Goal: Task Accomplishment & Management: Manage account settings

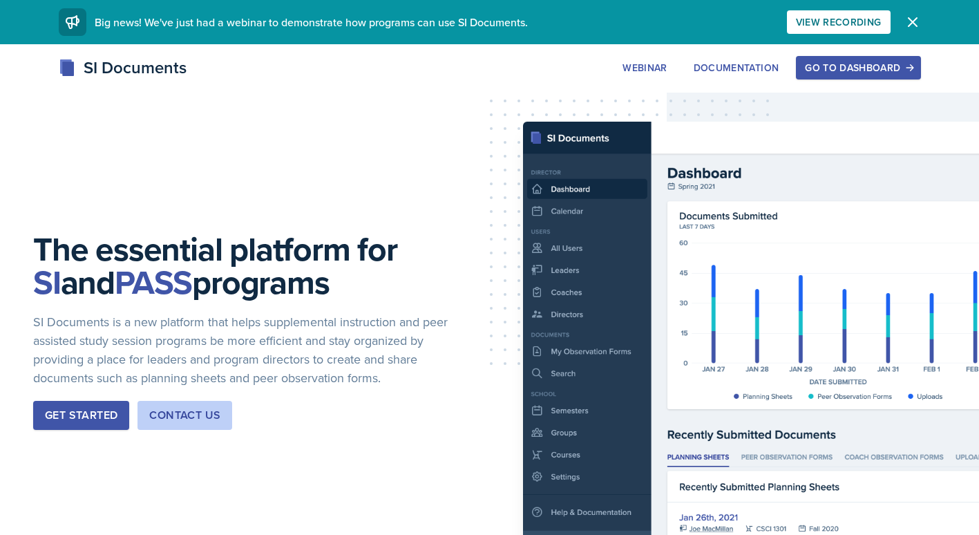
click at [833, 66] on div "Go to Dashboard" at bounding box center [858, 67] width 106 height 11
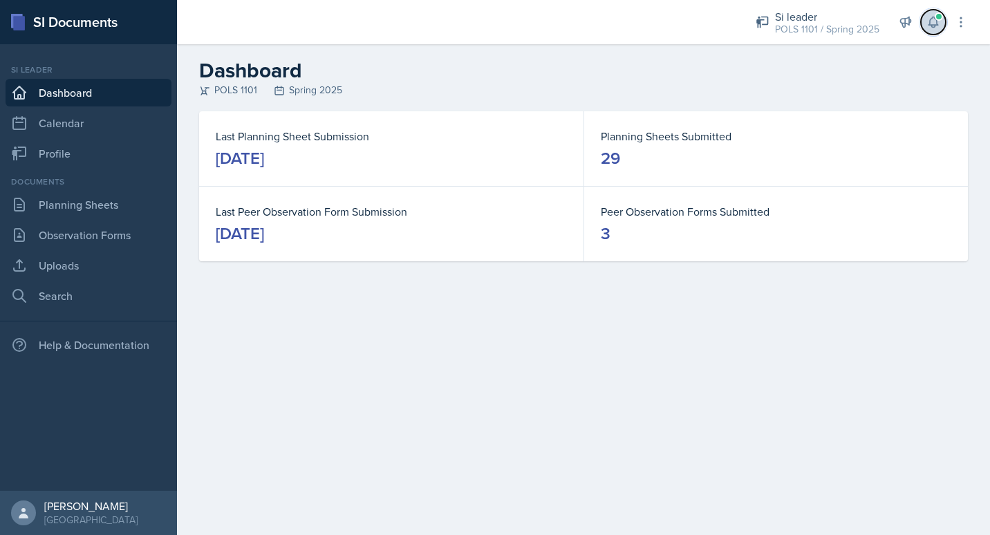
click at [932, 30] on button at bounding box center [933, 22] width 25 height 25
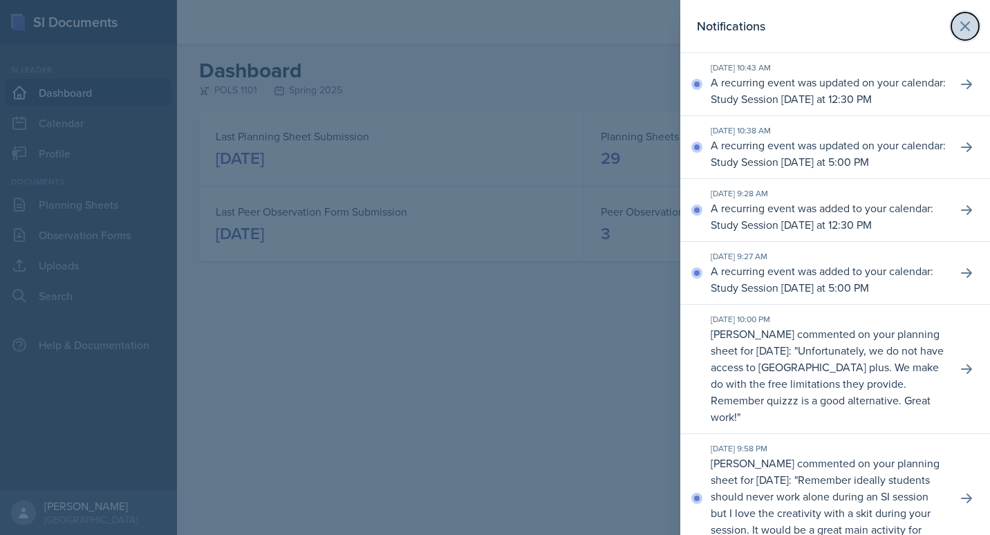
click at [961, 26] on icon at bounding box center [965, 26] width 17 height 17
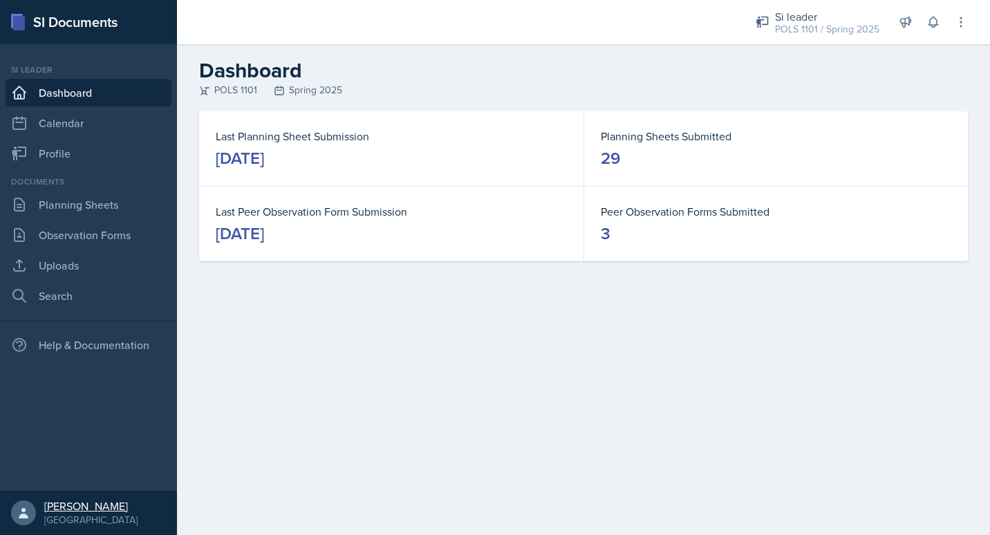
click at [125, 510] on div "[PERSON_NAME]" at bounding box center [90, 506] width 93 height 14
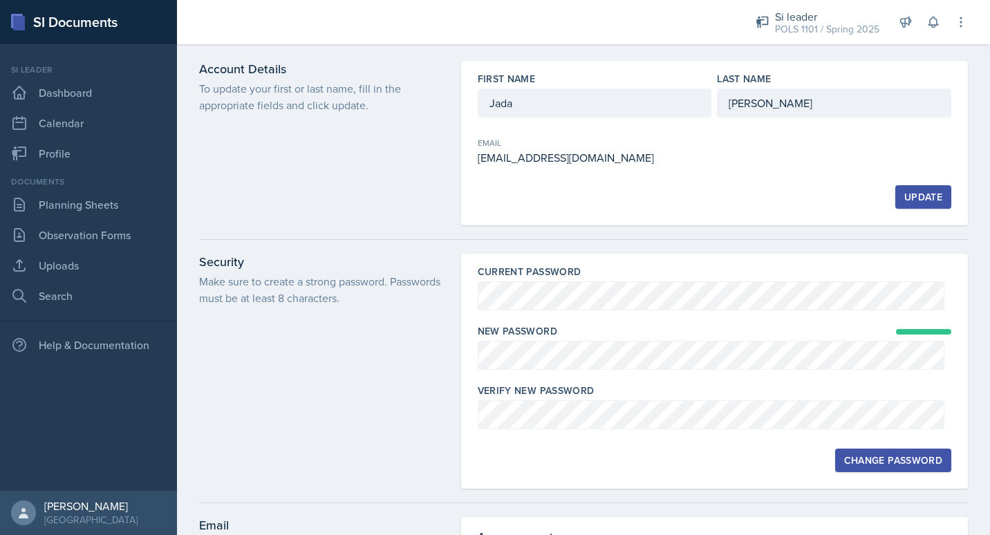
click at [898, 462] on div "Change Password" at bounding box center [893, 460] width 98 height 11
click at [95, 206] on link "Planning Sheets" at bounding box center [89, 205] width 166 height 28
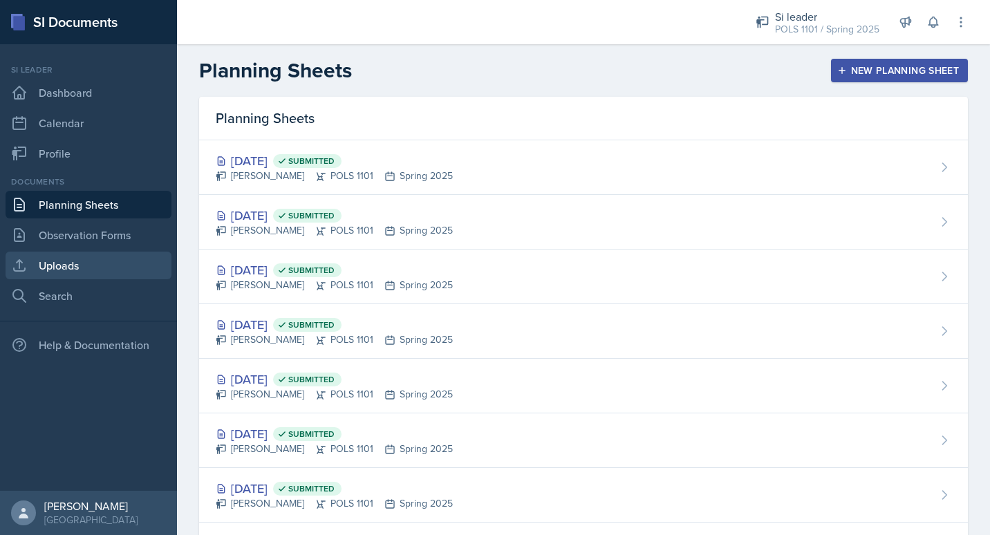
click at [90, 257] on link "Uploads" at bounding box center [89, 266] width 166 height 28
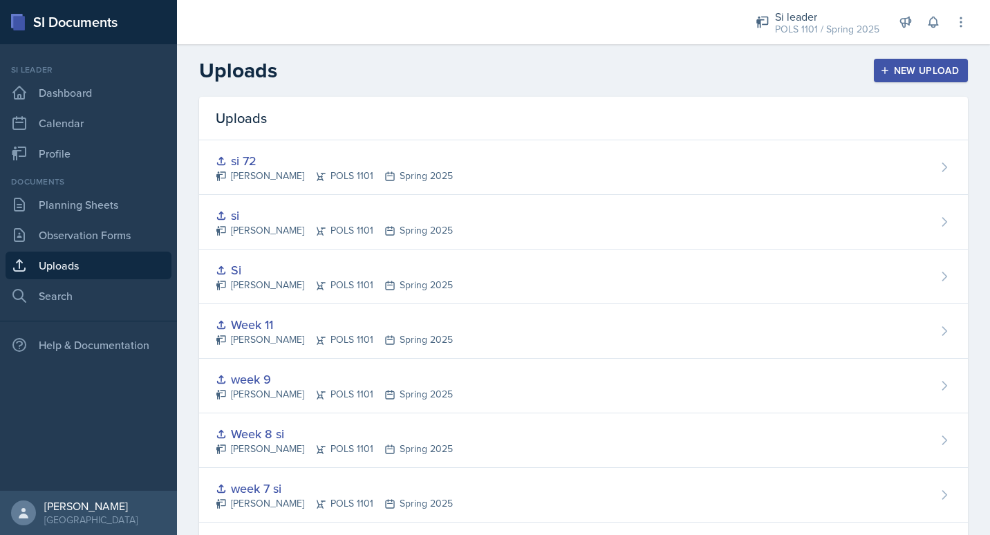
click at [918, 72] on div "New Upload" at bounding box center [921, 70] width 77 height 11
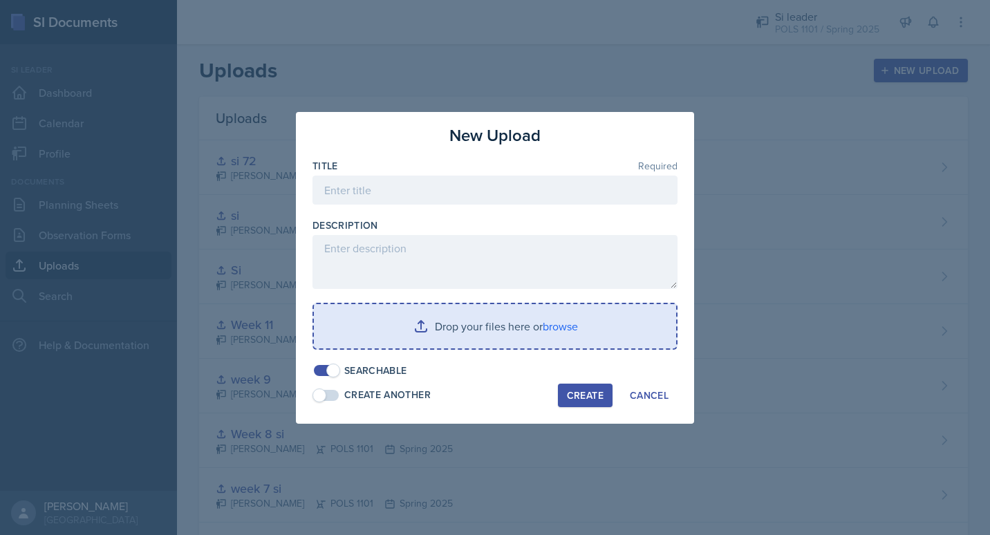
click at [578, 343] on input "file" at bounding box center [495, 326] width 362 height 44
click at [510, 328] on input "file" at bounding box center [495, 326] width 362 height 44
